Goal: Task Accomplishment & Management: Use online tool/utility

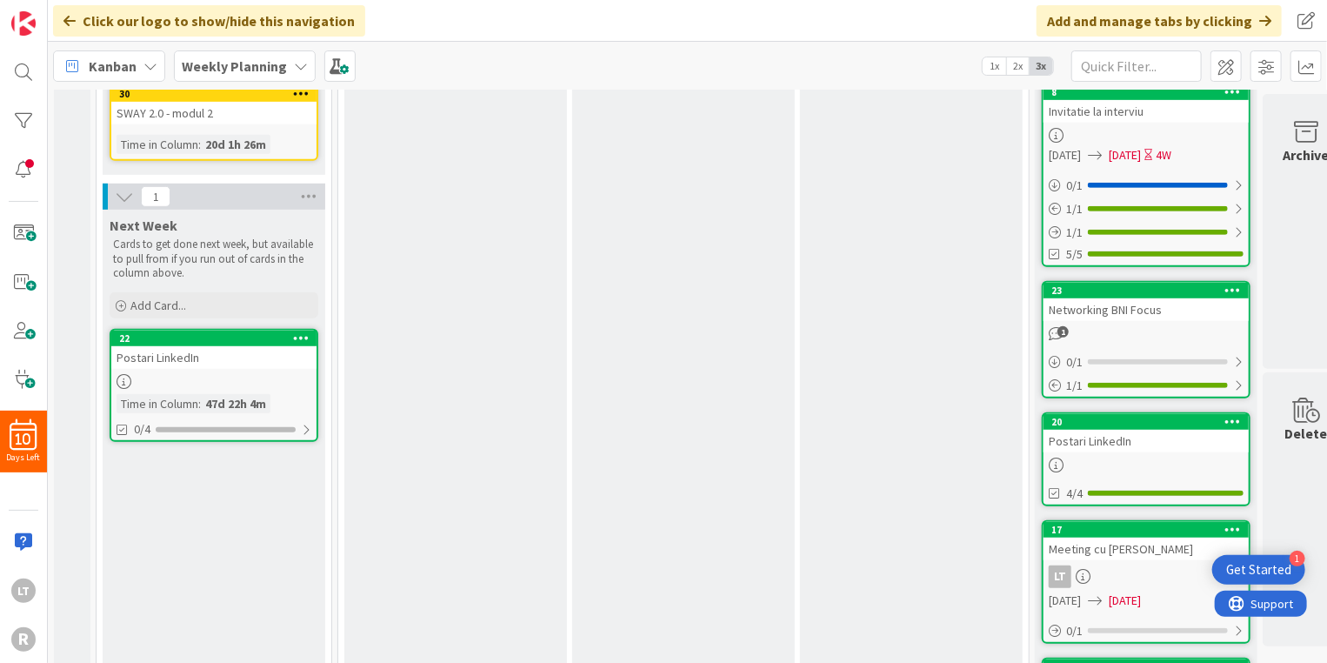
scroll to position [522, 0]
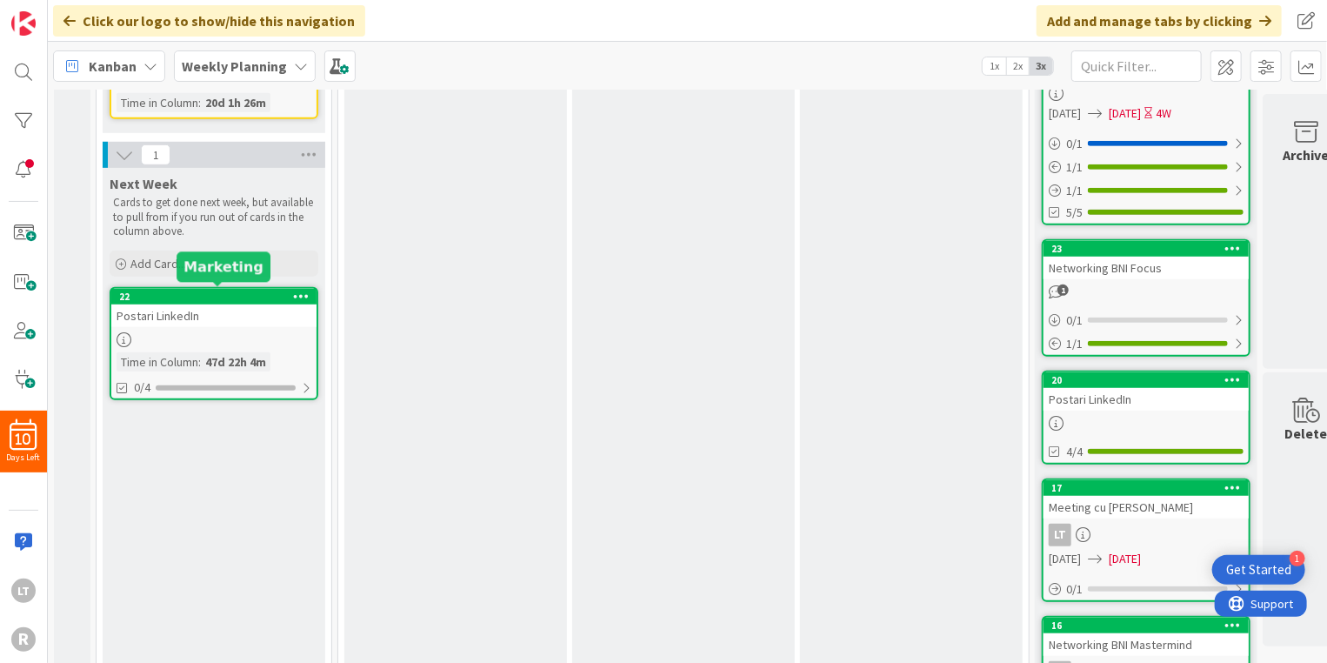
click at [186, 292] on div "22" at bounding box center [217, 296] width 197 height 12
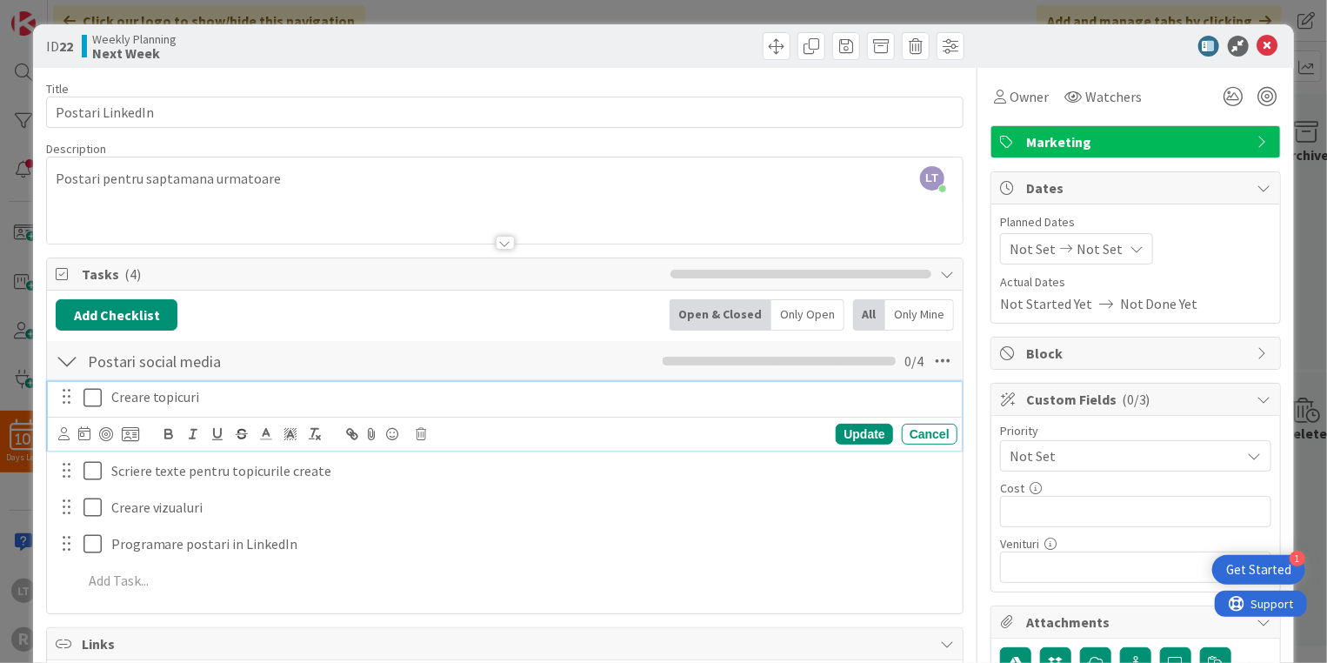
click at [97, 389] on icon at bounding box center [96, 397] width 26 height 21
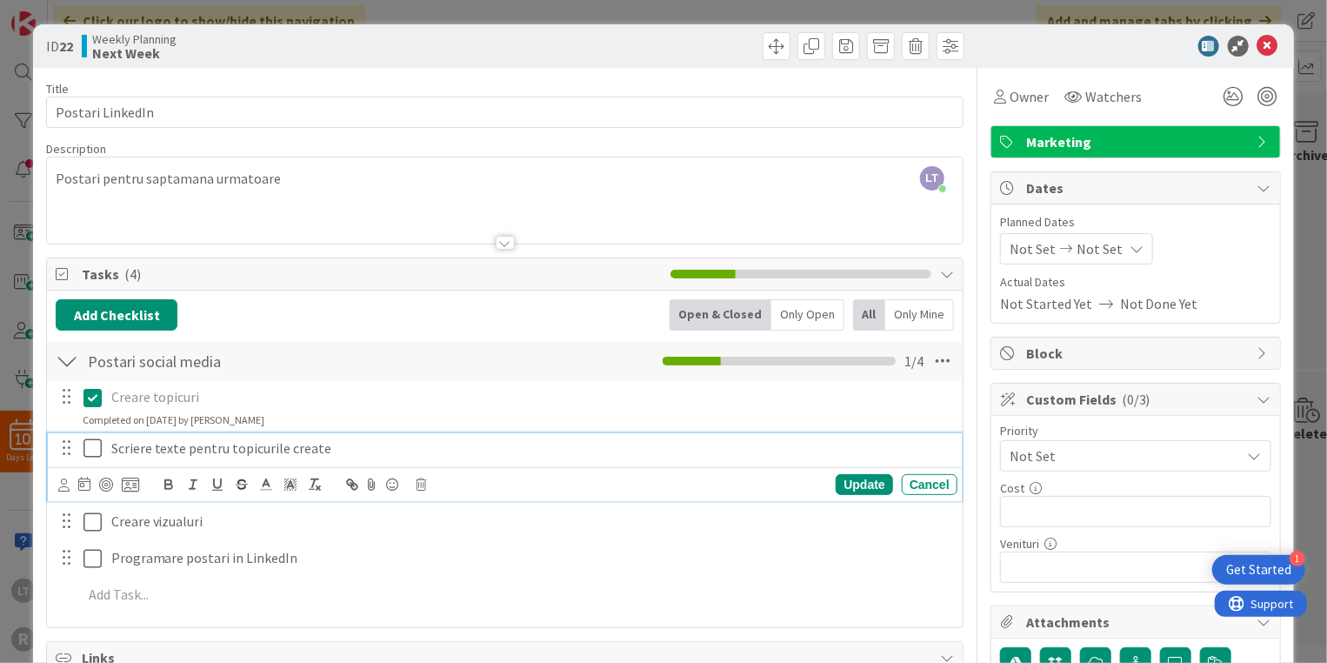
click at [88, 450] on icon at bounding box center [96, 447] width 26 height 21
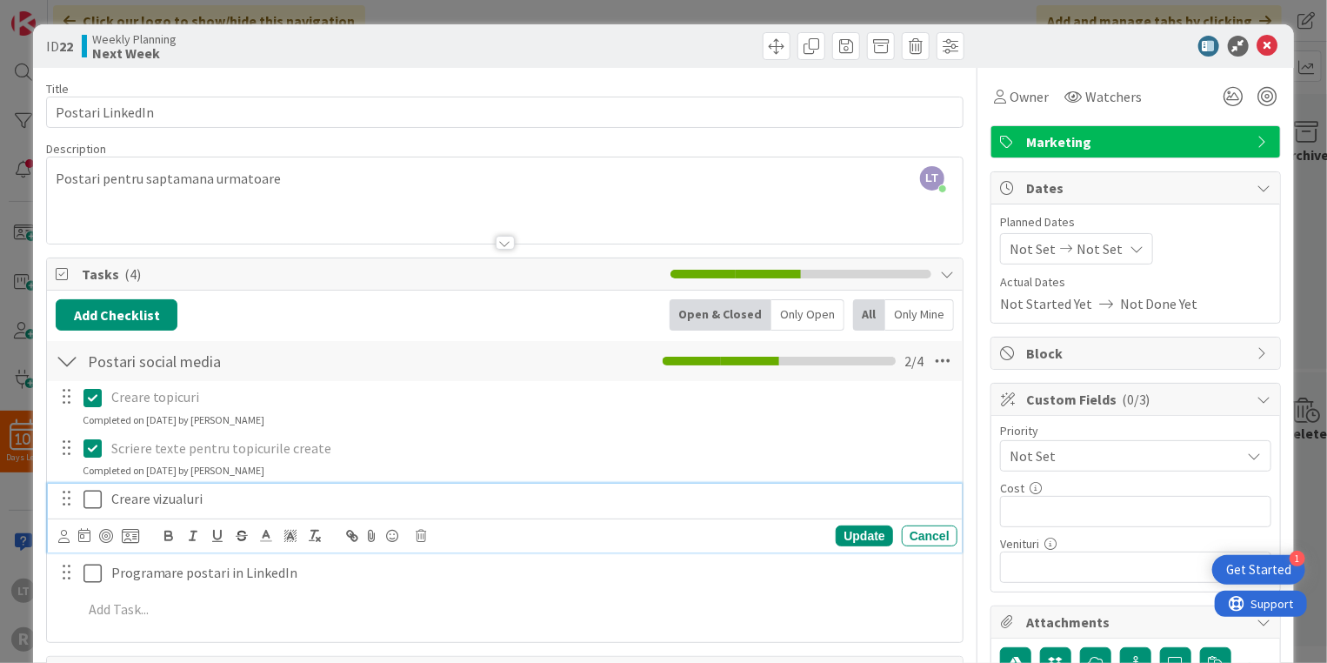
click at [87, 496] on icon at bounding box center [96, 499] width 26 height 21
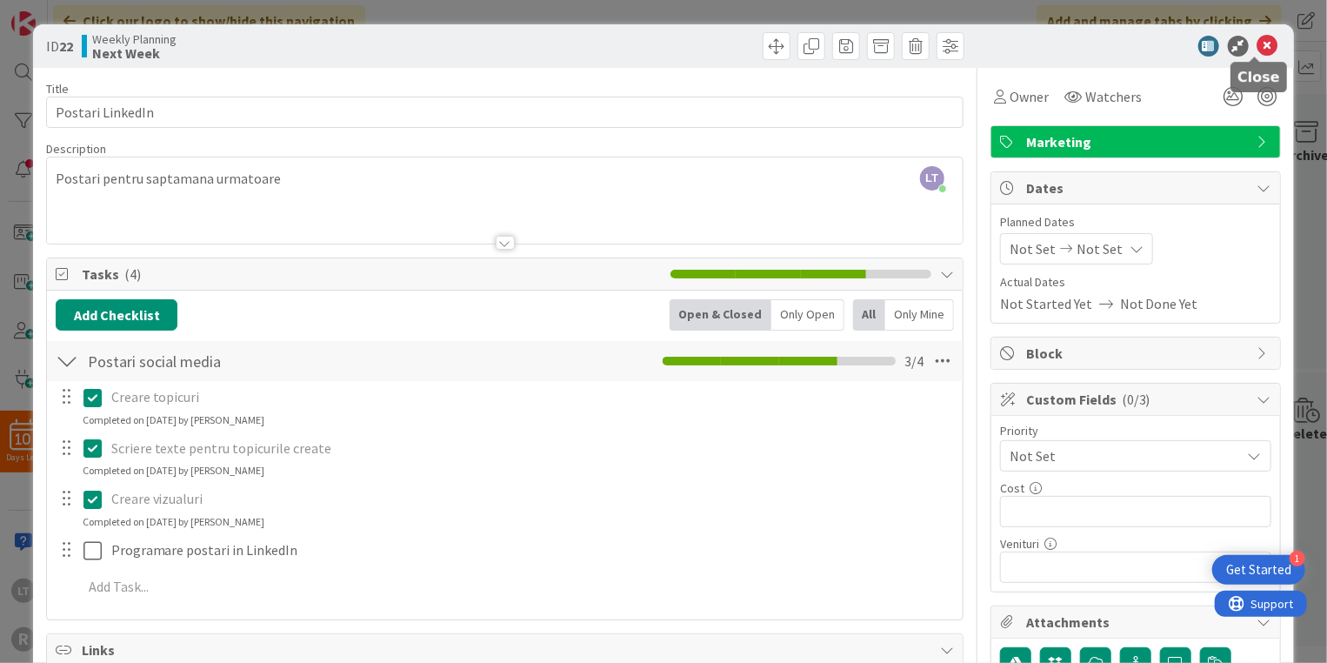
click at [1257, 39] on icon at bounding box center [1267, 46] width 21 height 21
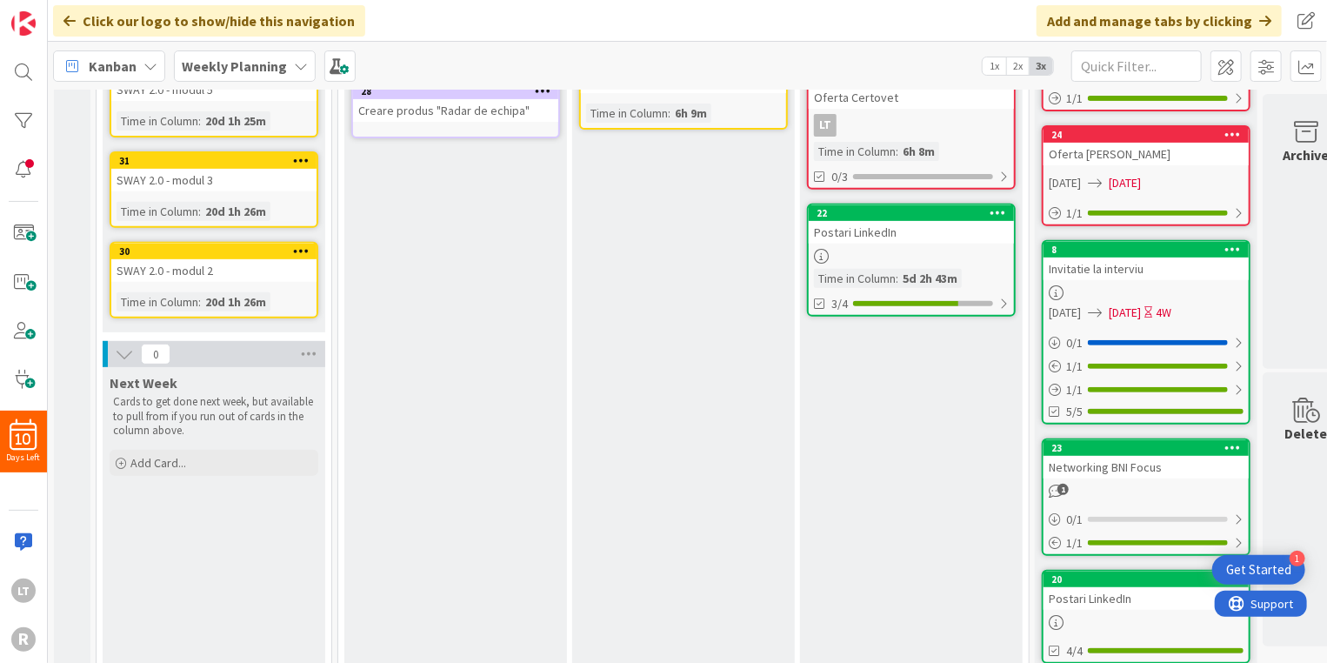
scroll to position [348, 0]
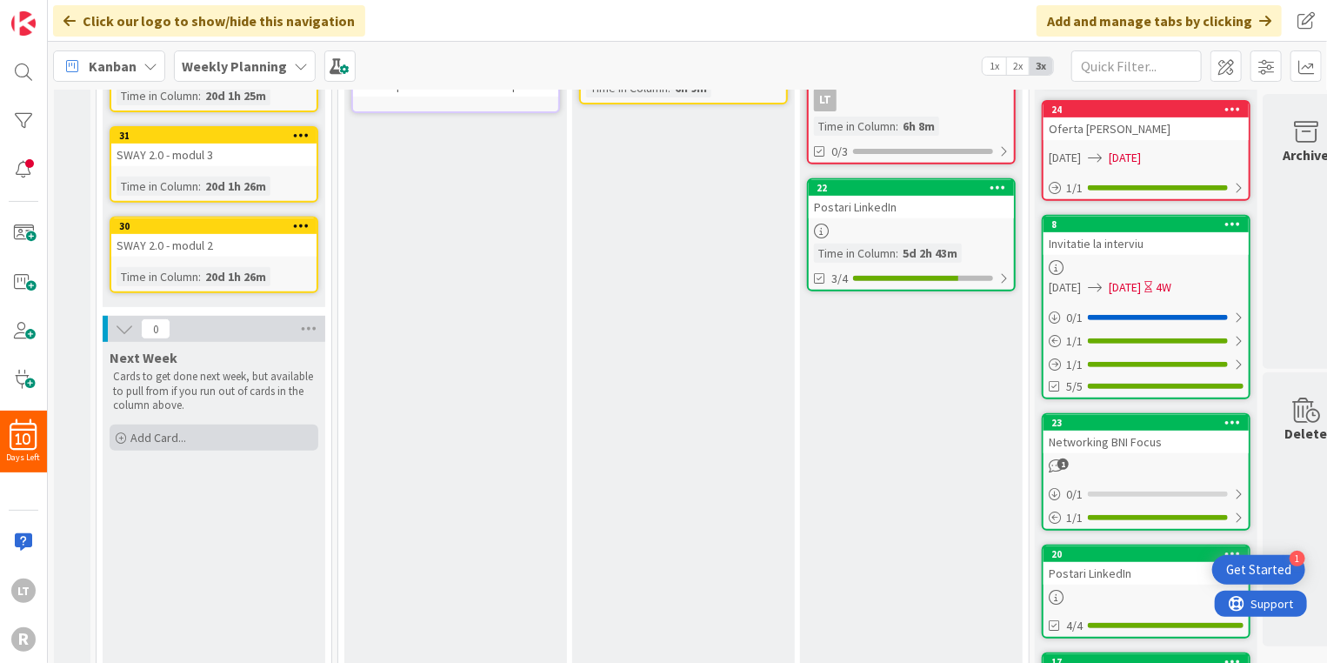
click at [181, 430] on span "Add Card..." at bounding box center [158, 438] width 56 height 16
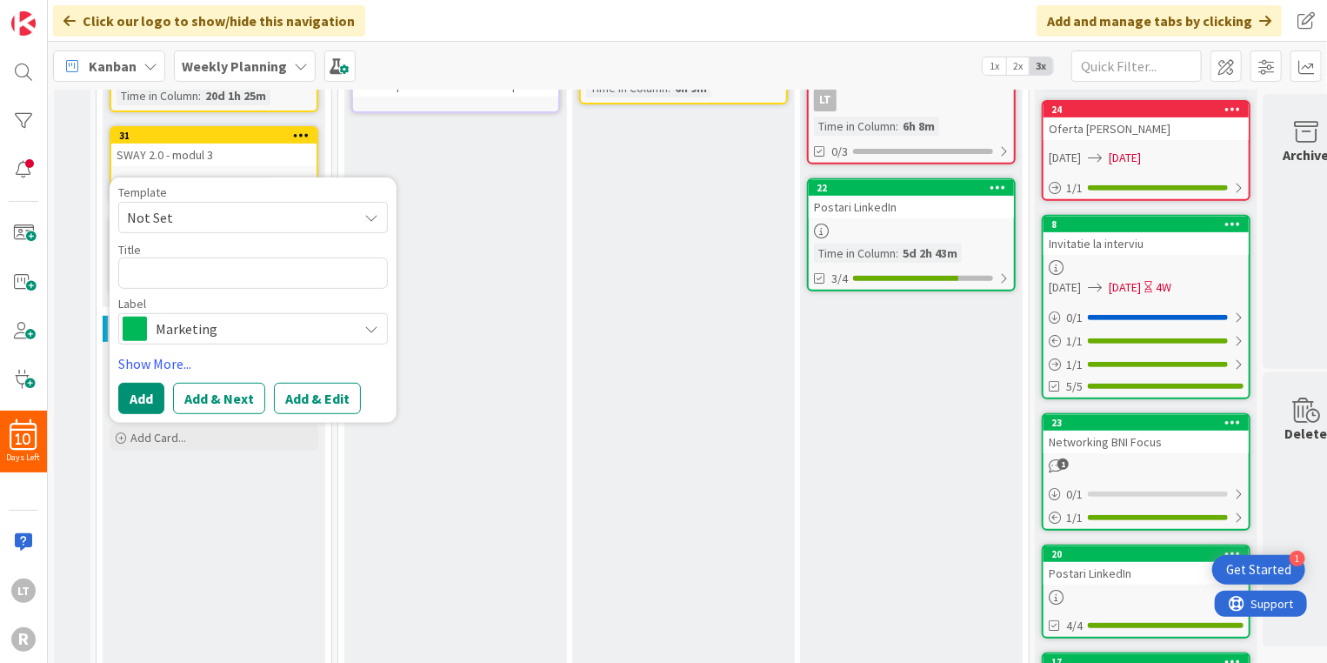
click at [170, 214] on span "Not Set" at bounding box center [235, 217] width 217 height 23
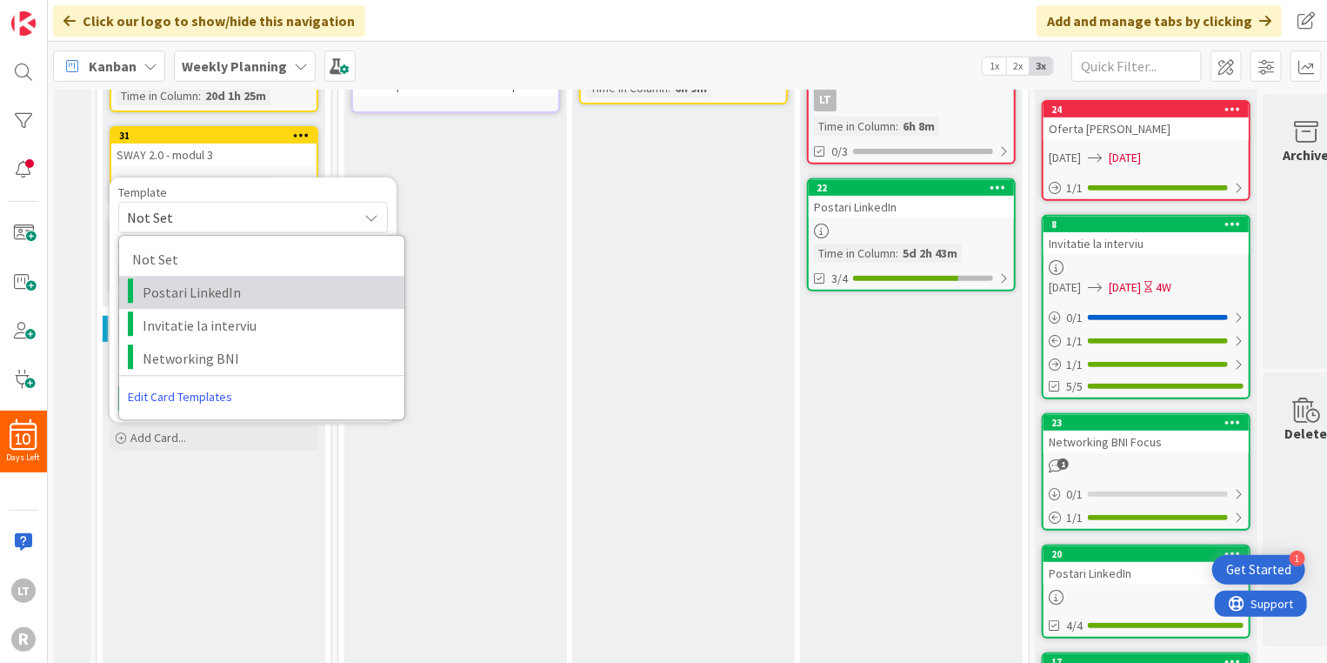
click at [177, 290] on span "Postari LinkedIn" at bounding box center [267, 292] width 249 height 23
type textarea "x"
type textarea "Postari LinkedIn"
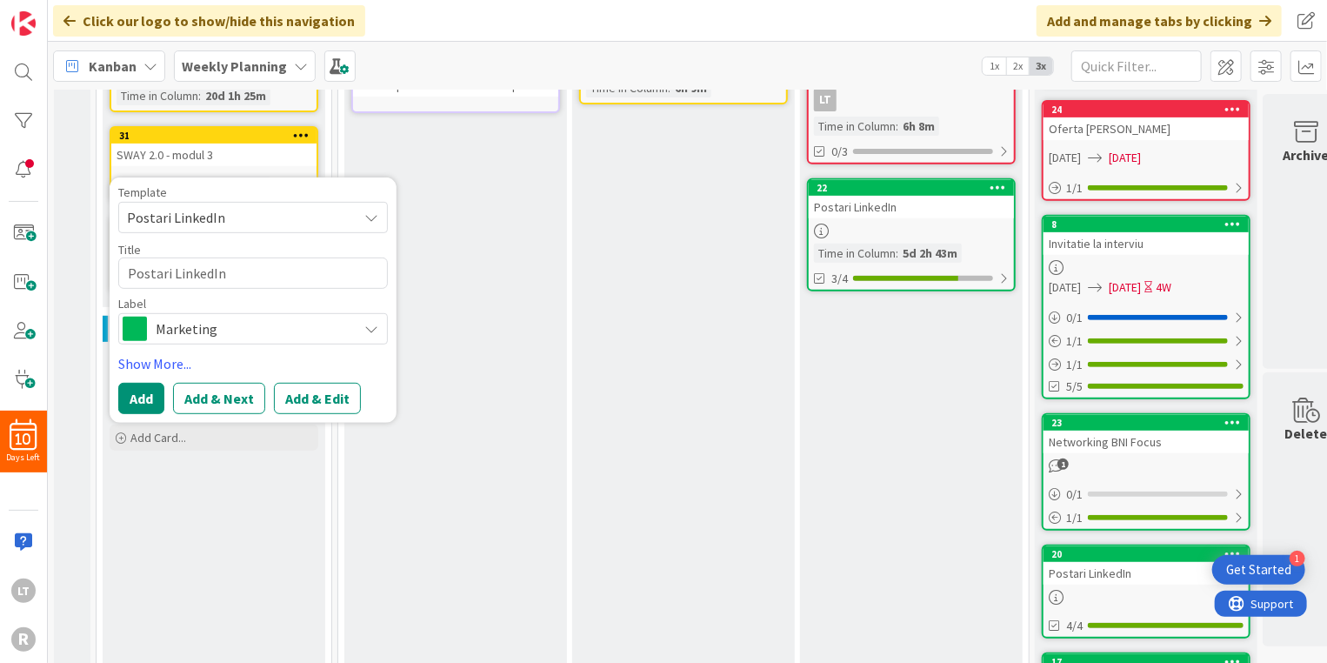
click at [470, 330] on div "Review Clarify any information on the card to ensure you have everything needed…" at bounding box center [455, 507] width 223 height 1351
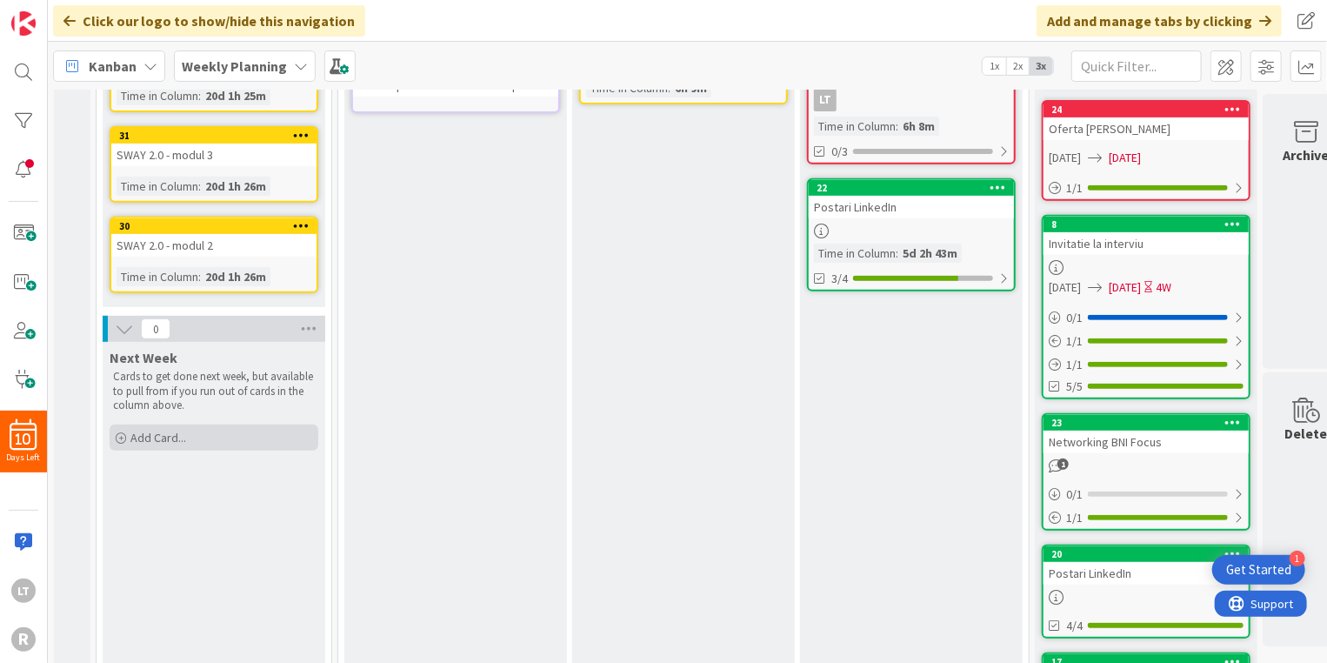
click at [172, 431] on span "Add Card..." at bounding box center [158, 438] width 56 height 16
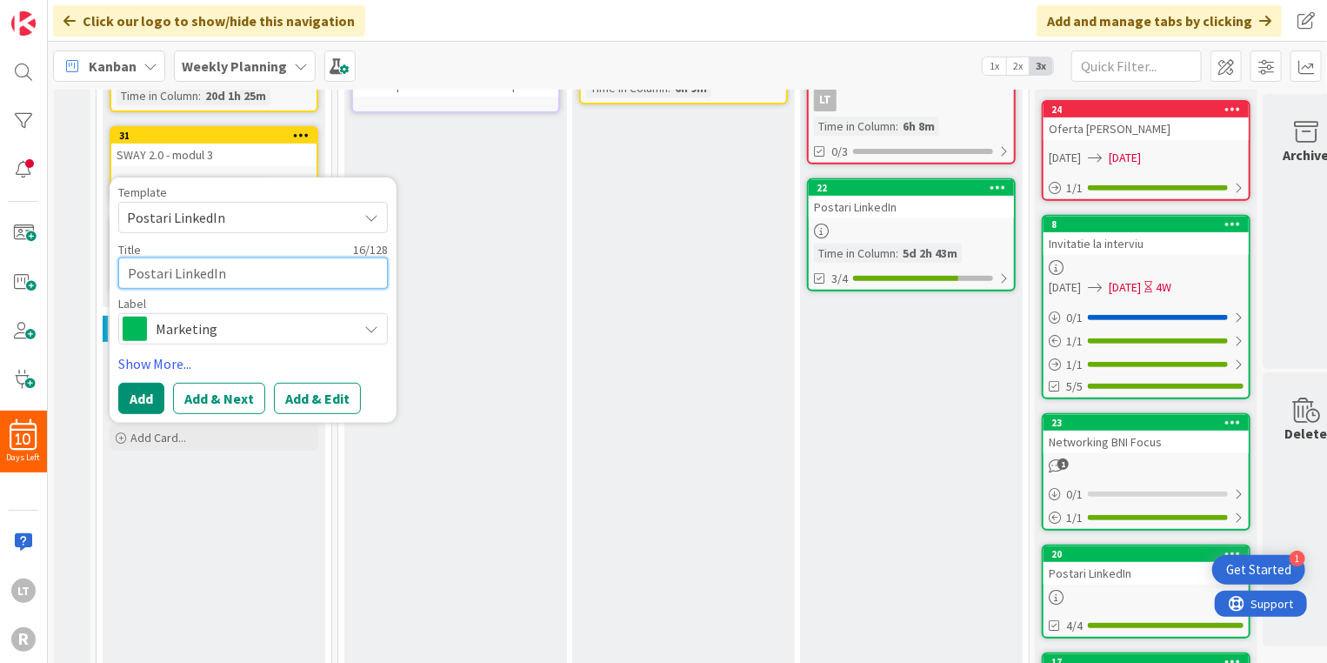
drag, startPoint x: 237, startPoint y: 277, endPoint x: 125, endPoint y: 276, distance: 112.2
click at [125, 276] on textarea "Postari LinkedIn" at bounding box center [253, 272] width 270 height 31
click at [163, 324] on span "Marketing" at bounding box center [252, 329] width 193 height 24
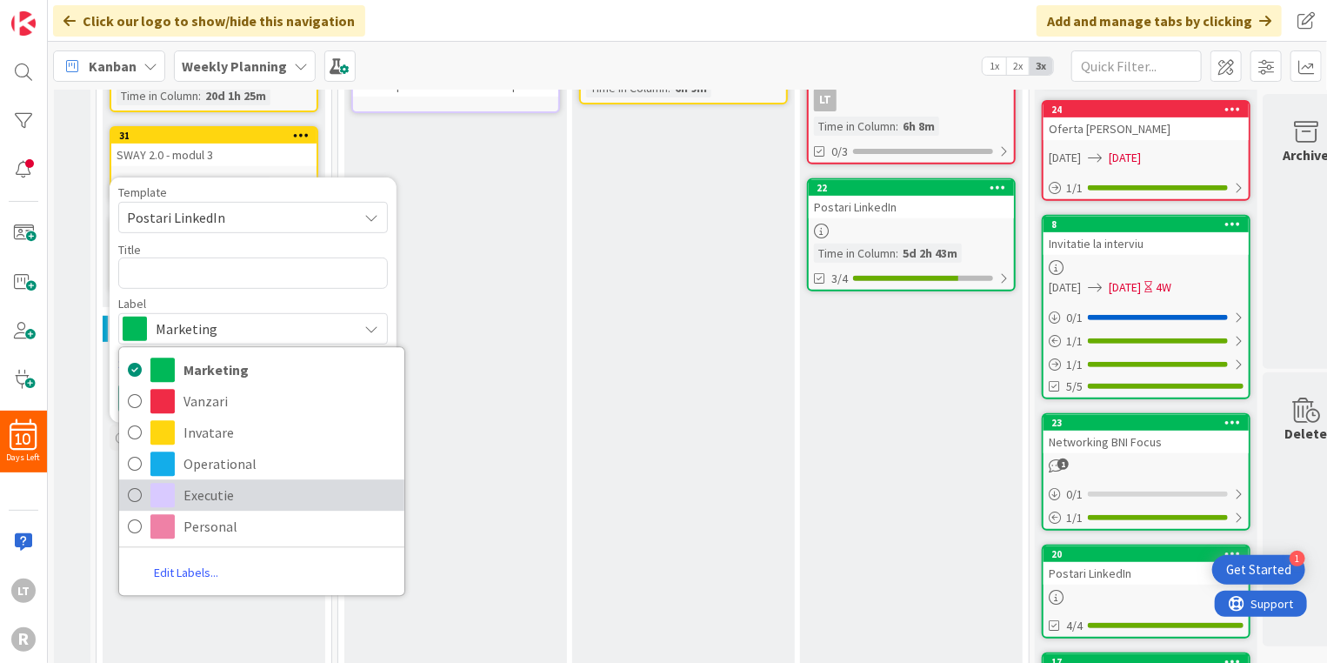
click at [196, 486] on span "Executie" at bounding box center [289, 495] width 212 height 26
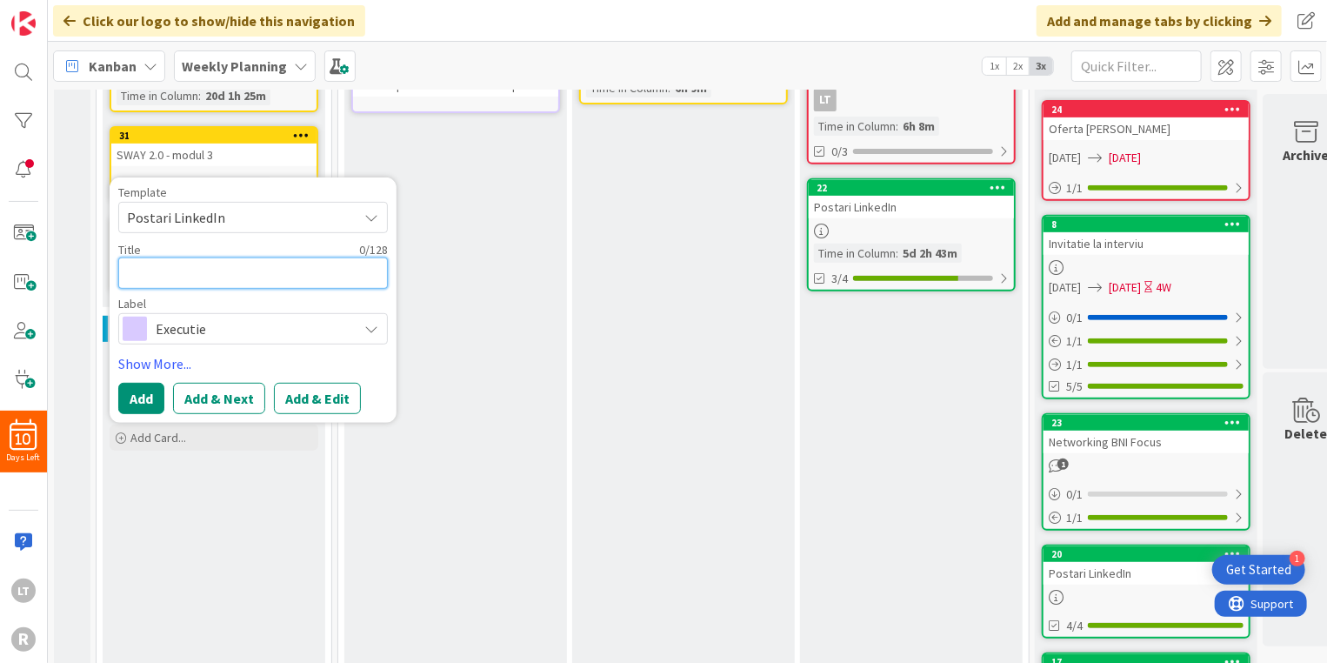
click at [174, 270] on textarea at bounding box center [253, 272] width 270 height 31
type textarea "x"
type textarea "W"
type textarea "x"
type textarea "Wo"
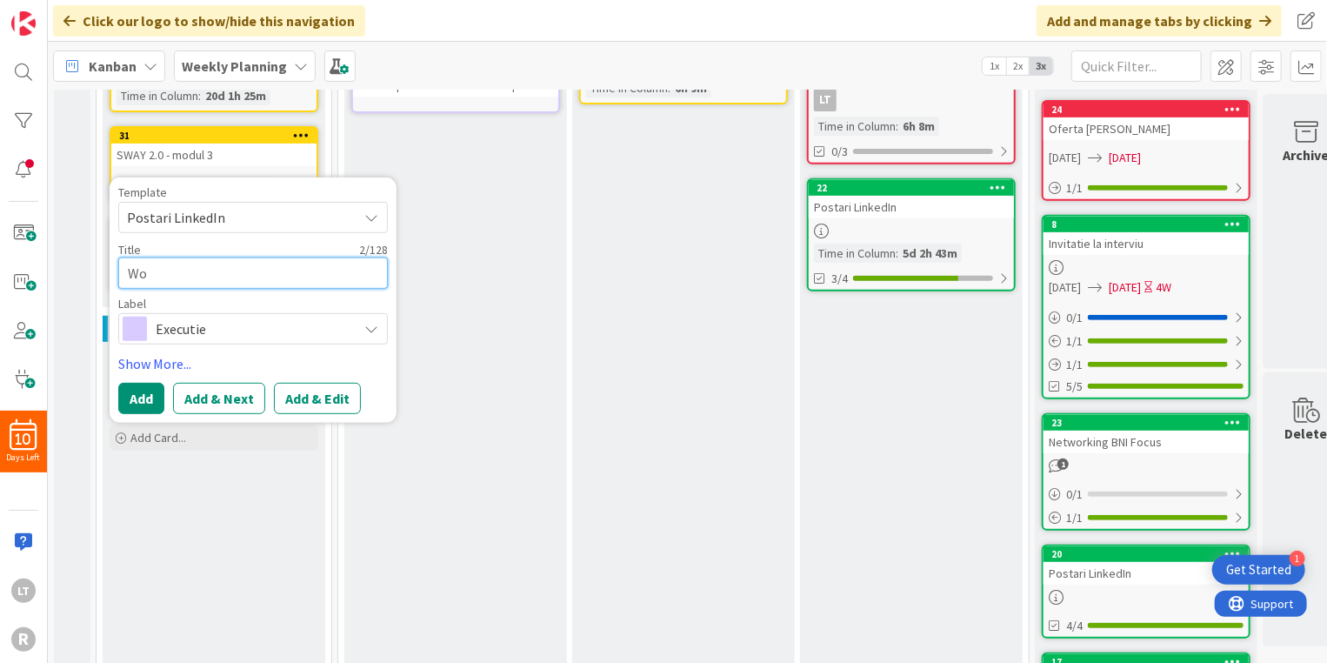
type textarea "x"
type textarea "Wor"
type textarea "x"
type textarea "Work"
type textarea "x"
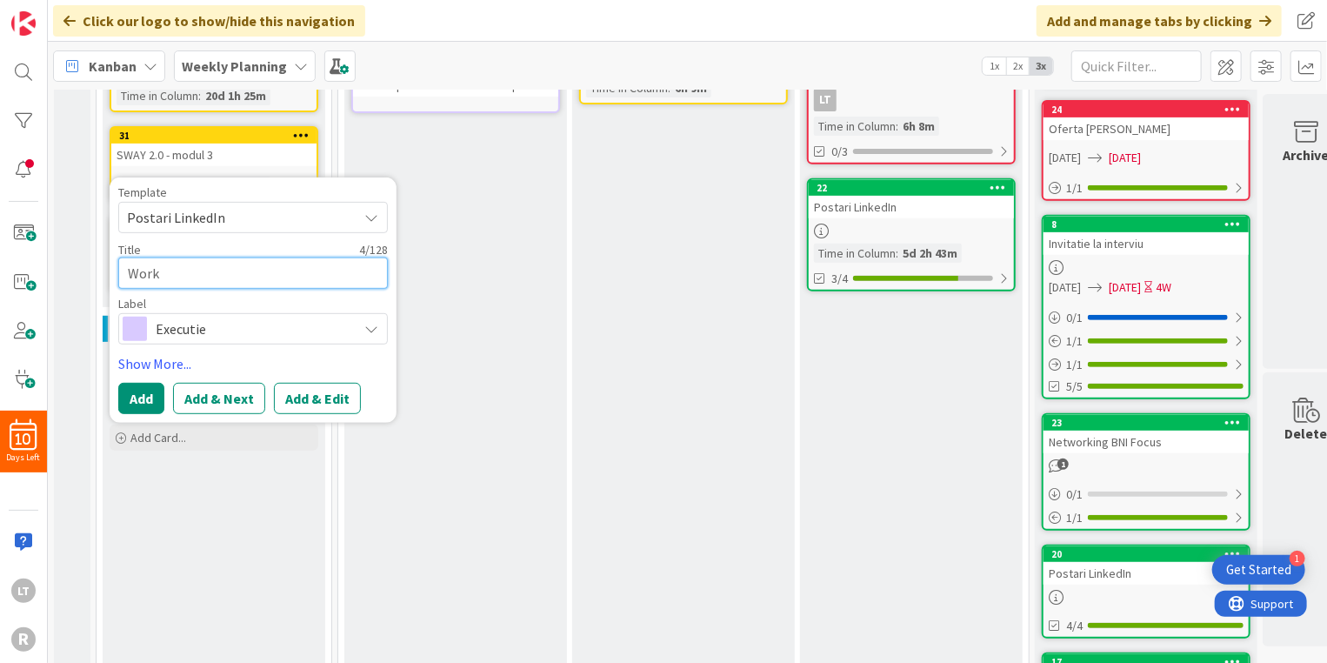
type textarea "Works"
type textarea "x"
type textarea "Worksh"
type textarea "x"
type textarea "Worksho"
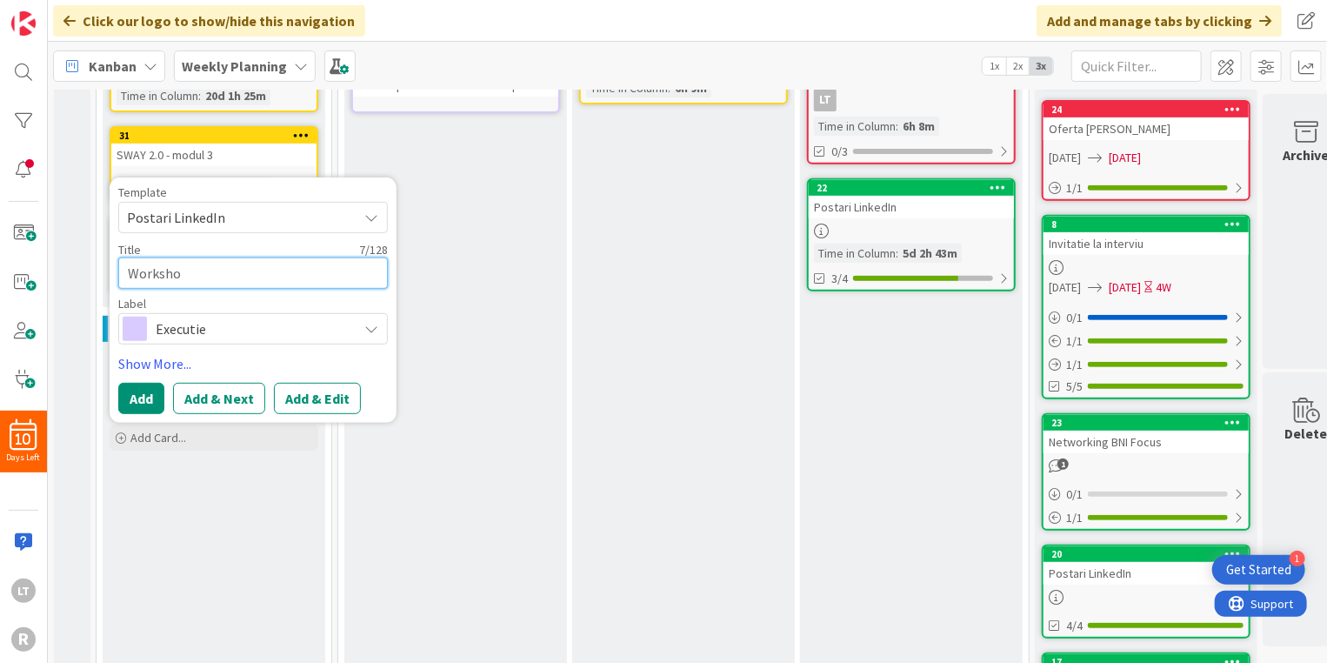
type textarea "x"
type textarea "Workshop"
type textarea "x"
type textarea "Workshop"
type textarea "x"
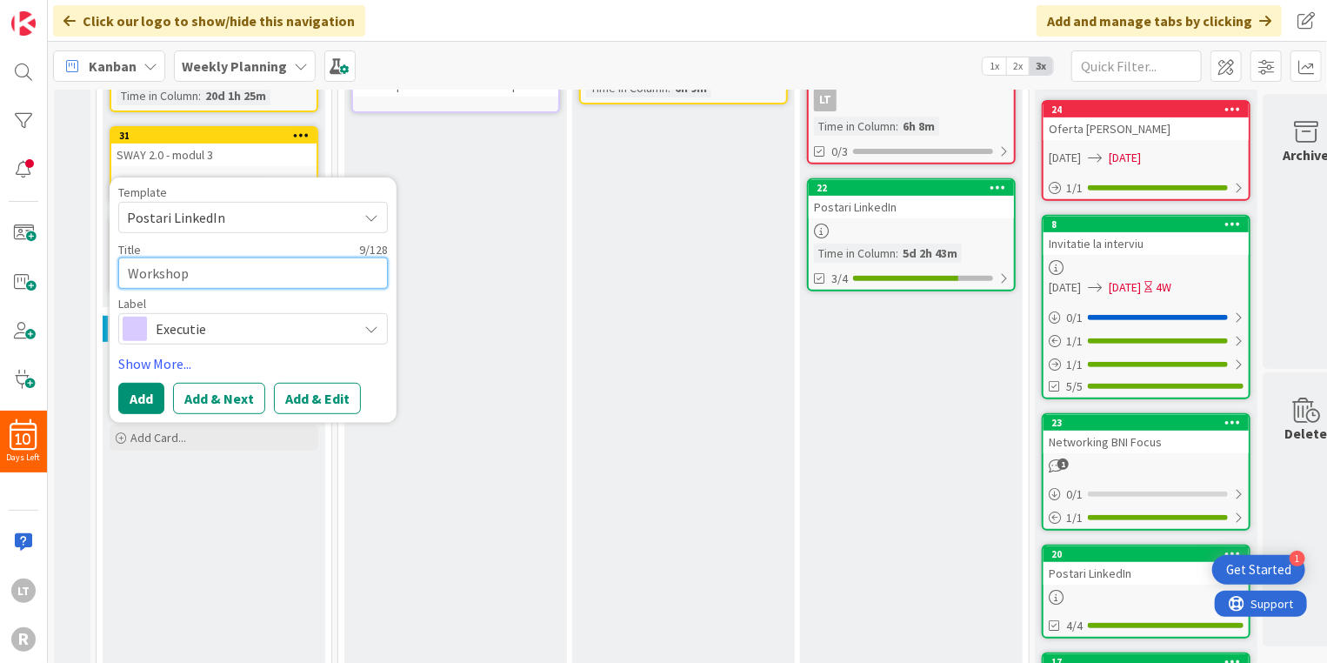
type textarea "Workshop v"
type textarea "x"
type textarea "Workshop va"
type textarea "x"
type textarea "Workshop val"
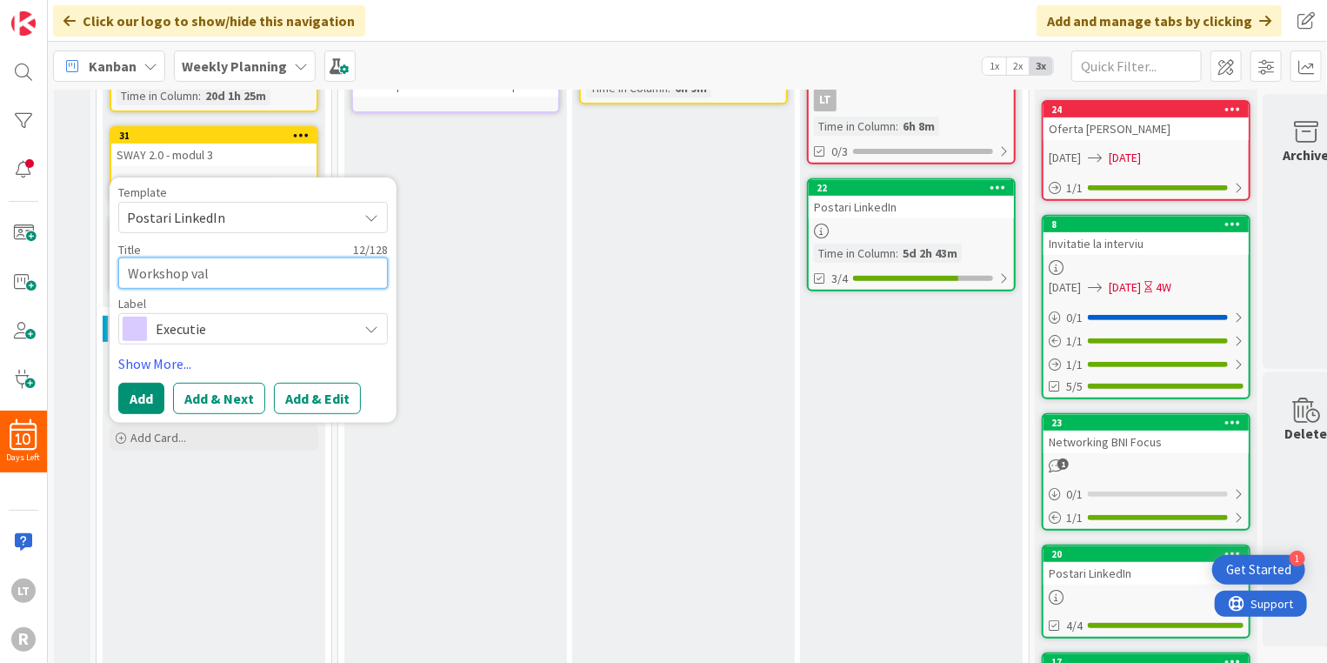
type textarea "x"
type textarea "Workshop valo"
type textarea "x"
type textarea "Workshop valor"
type textarea "x"
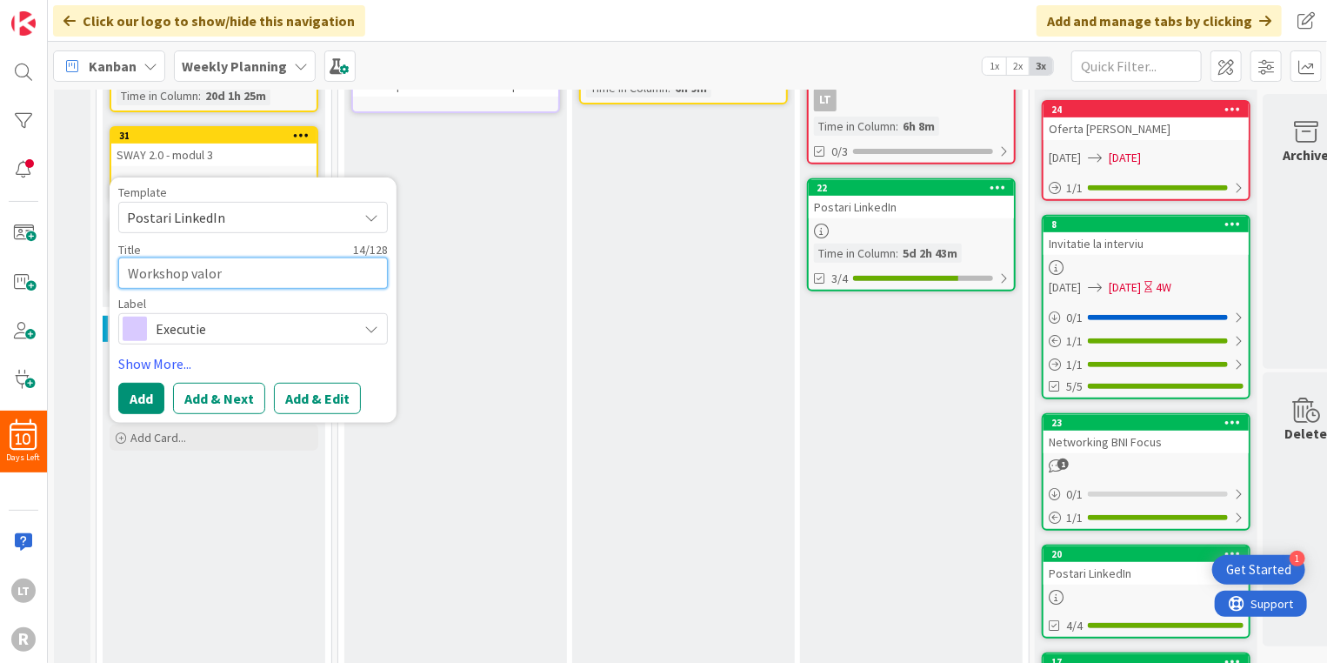
type textarea "Workshop valori"
type textarea "x"
type textarea "Workshop valori"
type textarea "x"
type textarea "Workshop valori C"
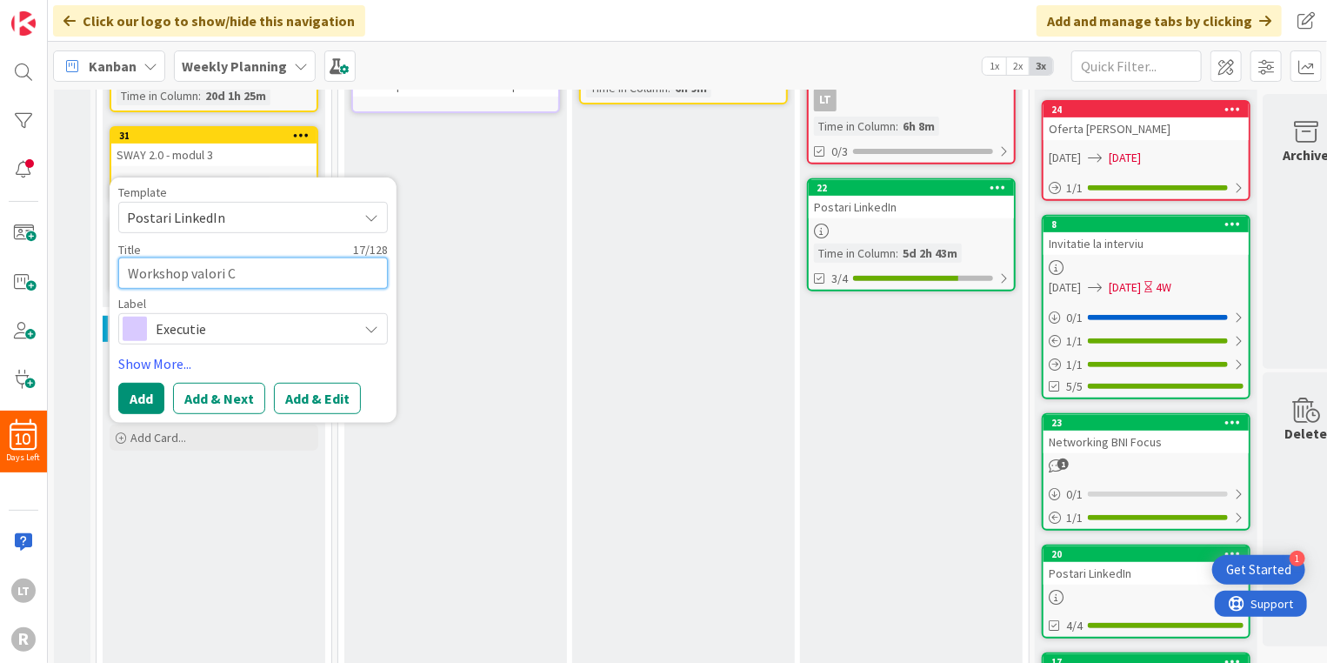
type textarea "x"
type textarea "Workshop [PERSON_NAME]"
type textarea "x"
type textarea "Workshop valori Cer"
type textarea "x"
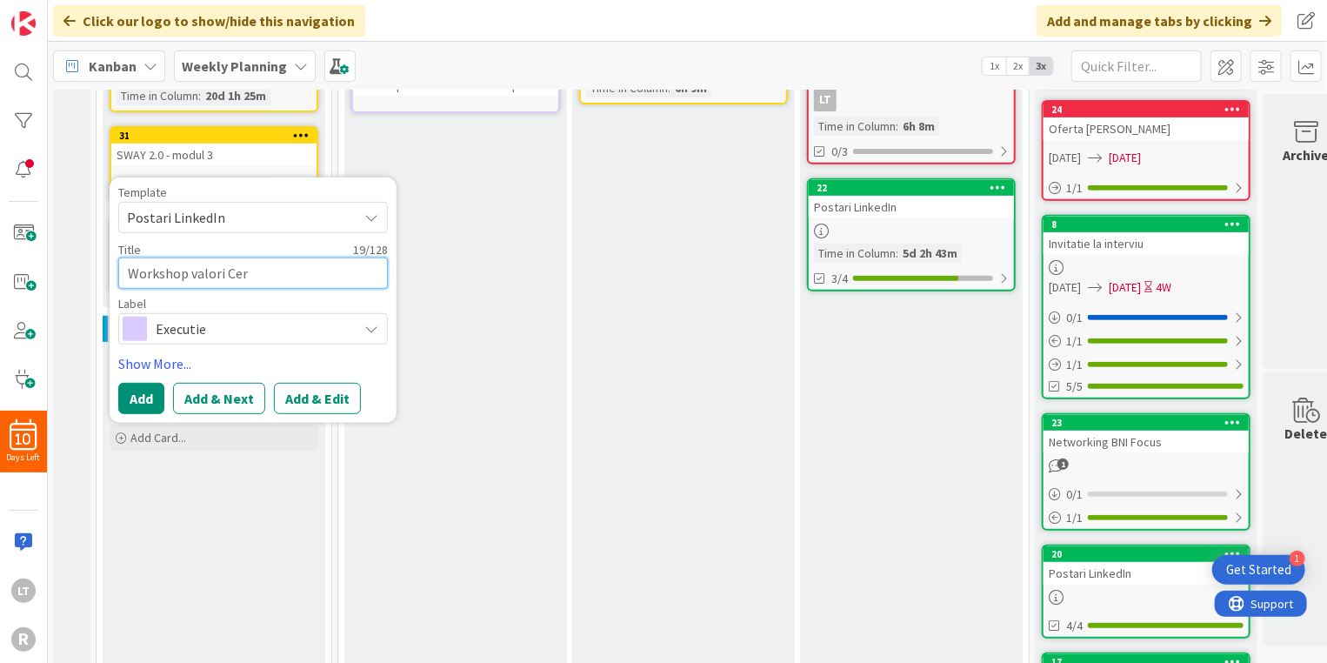
type textarea "Workshop valori Cert"
type textarea "x"
type textarea "Workshop [PERSON_NAME]"
type textarea "x"
type textarea "Workshop valori Certov"
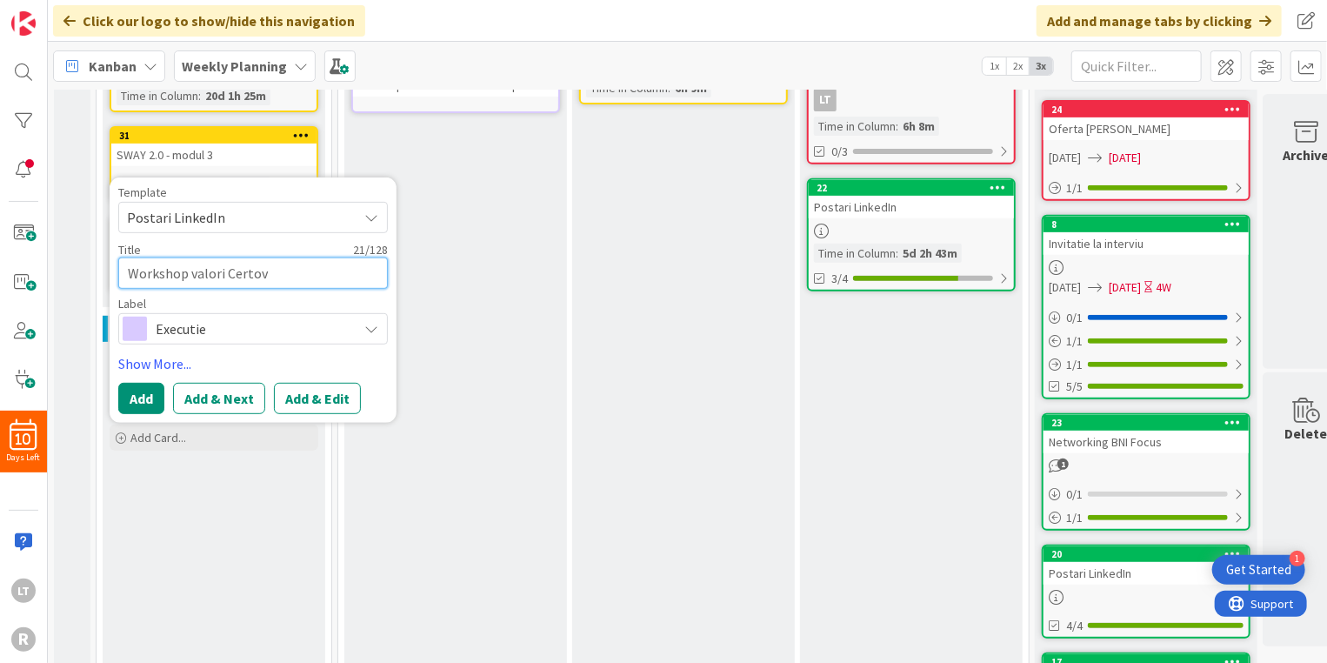
type textarea "x"
type textarea "Workshop valori Certove"
type textarea "x"
type textarea "Workshop valori Certovet"
click at [236, 215] on span "Postari LinkedIn" at bounding box center [235, 217] width 217 height 23
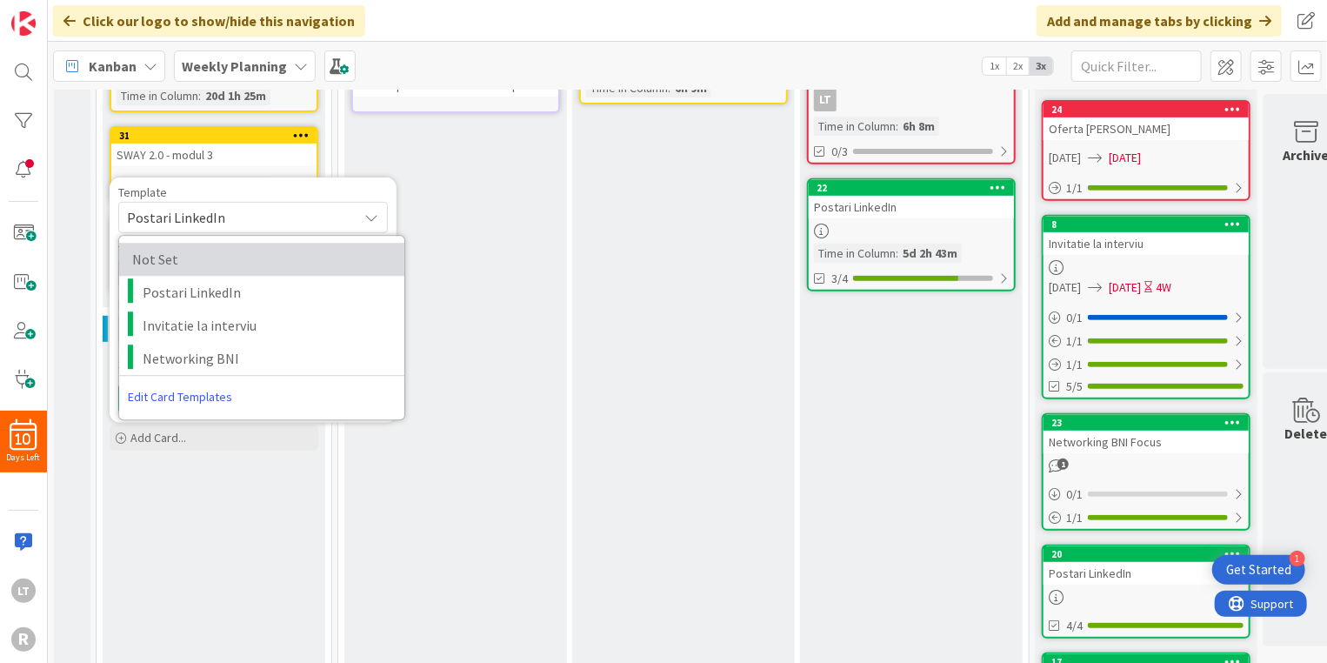
click at [150, 252] on span "Not Set" at bounding box center [257, 259] width 250 height 23
type textarea "x"
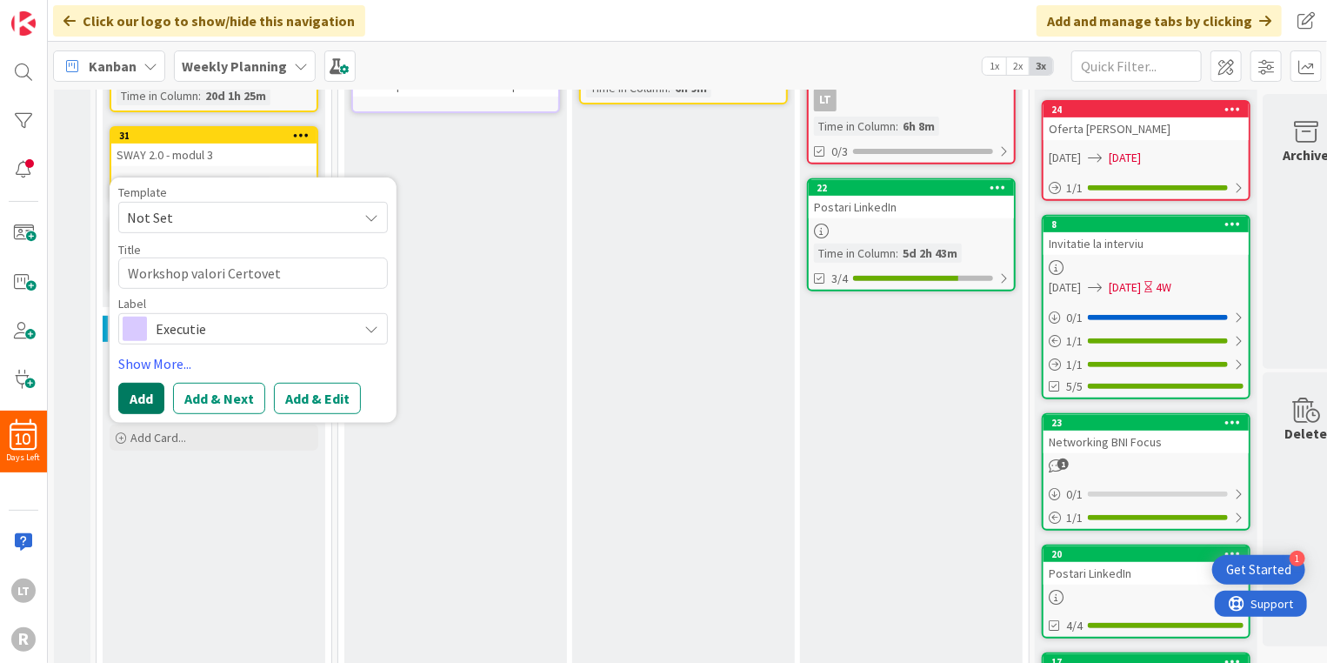
click at [140, 399] on button "Add" at bounding box center [141, 398] width 46 height 31
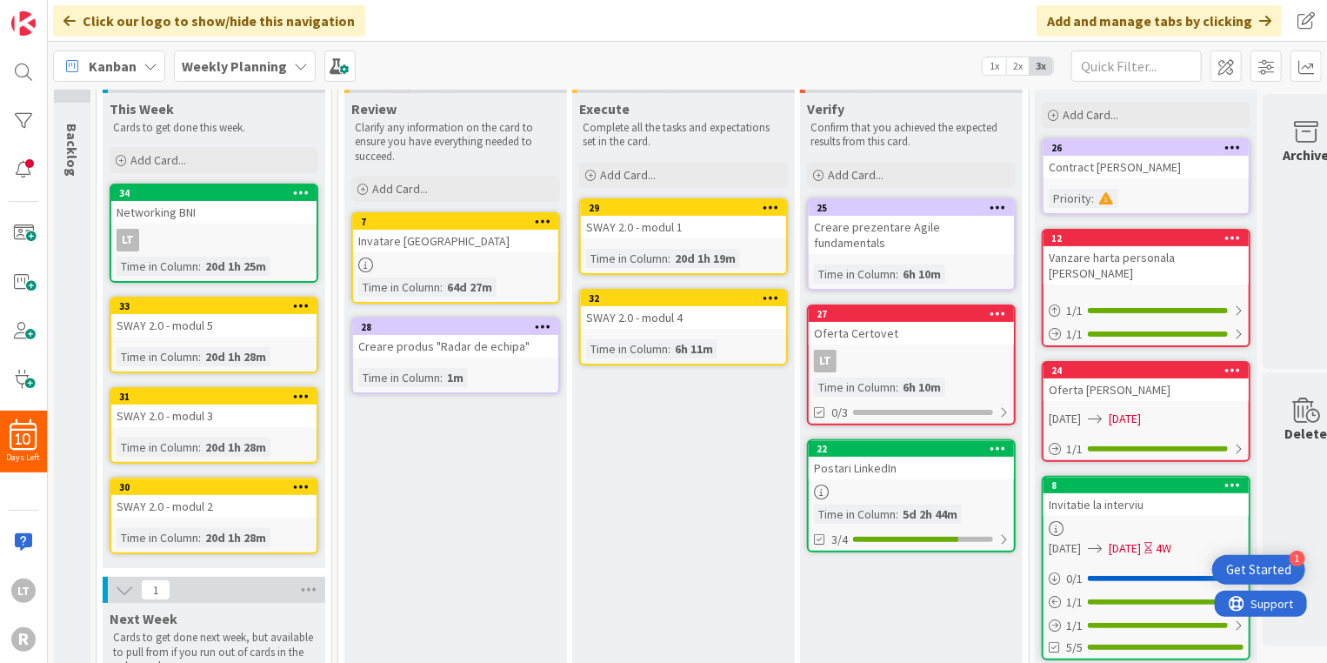
scroll to position [0, 0]
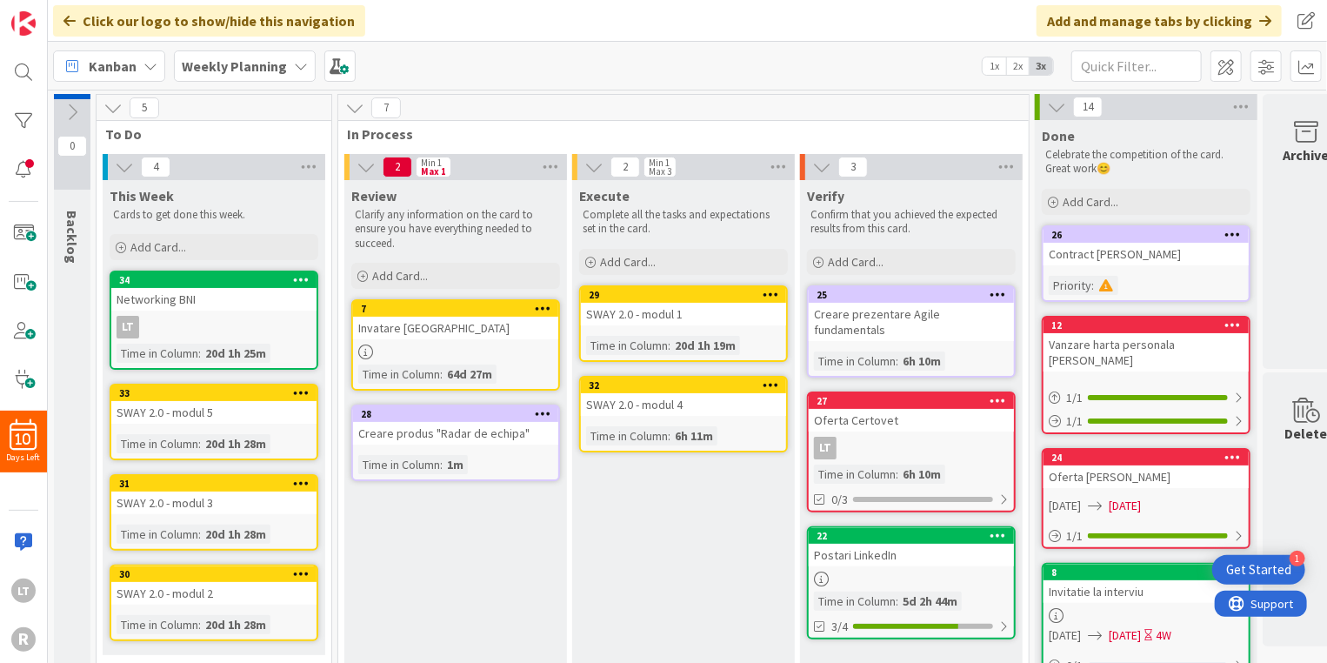
click at [524, 34] on div "Click our logo to show/hide this navigation Add and manage tabs by clicking" at bounding box center [687, 21] width 1279 height 42
click at [1304, 64] on span at bounding box center [1306, 65] width 31 height 31
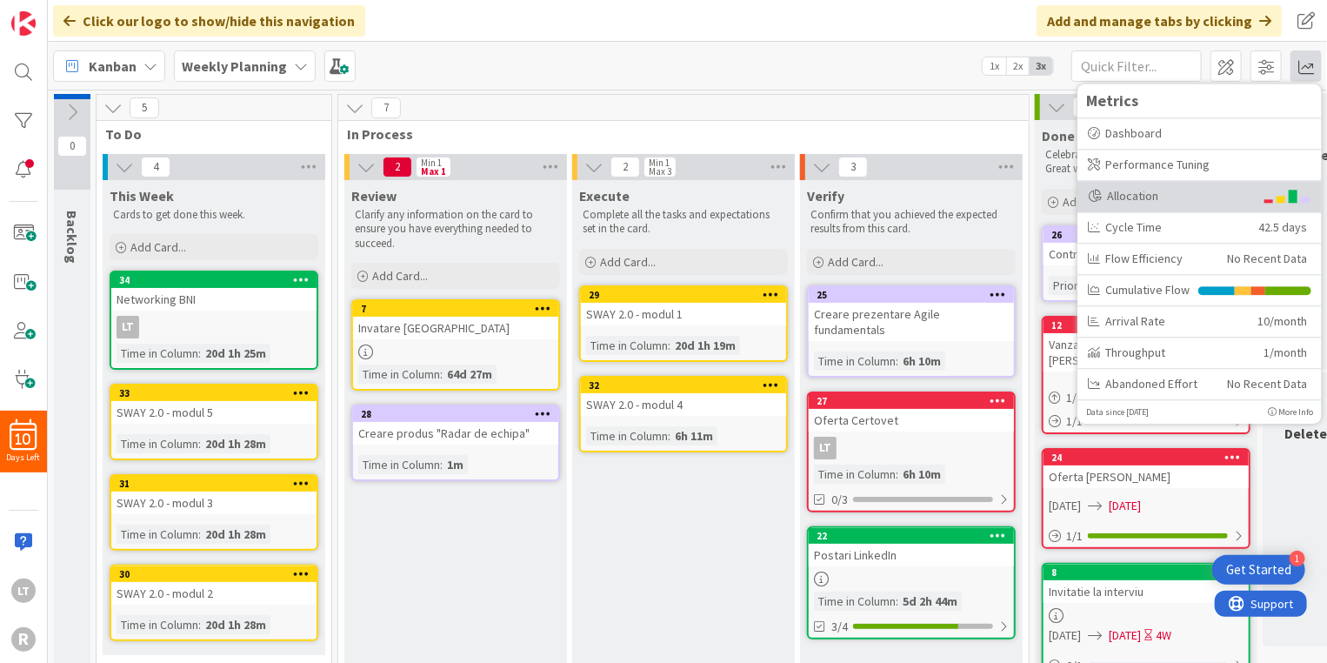
click at [1141, 190] on div "Allocation" at bounding box center [1171, 196] width 166 height 18
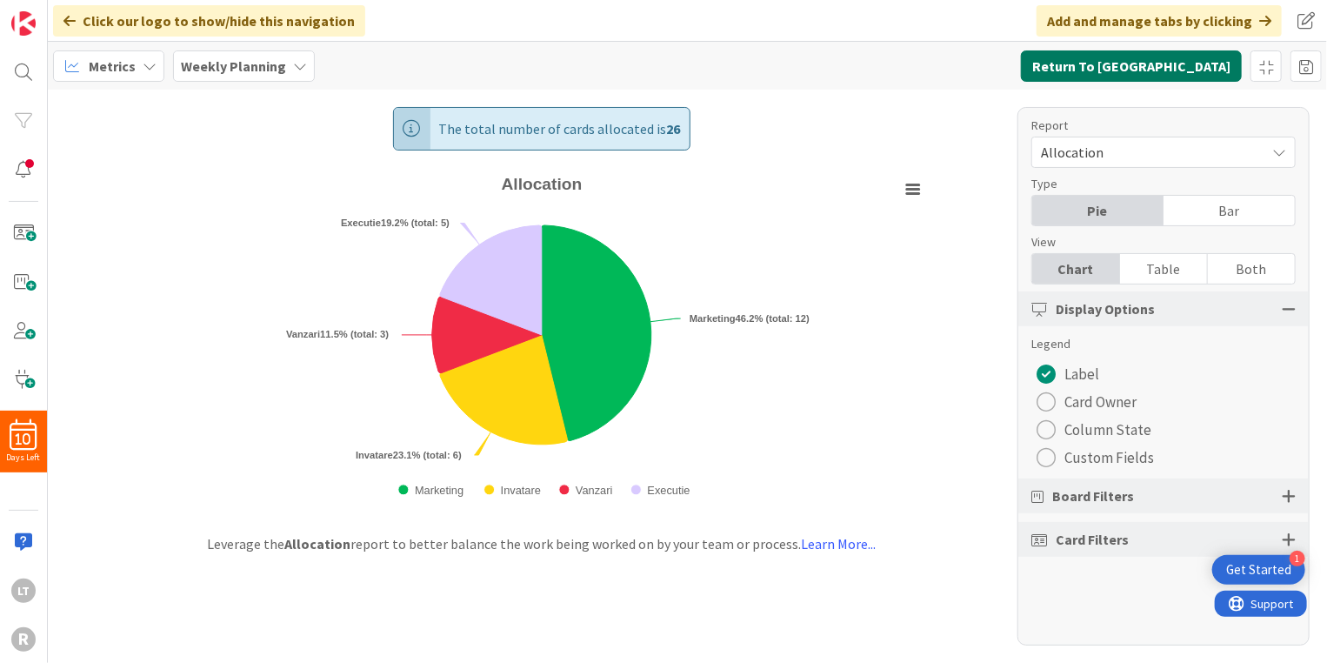
click at [1194, 69] on button "Return To [GEOGRAPHIC_DATA]" at bounding box center [1131, 65] width 221 height 31
